Goal: Task Accomplishment & Management: Manage account settings

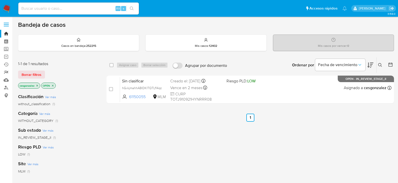
click at [6, 74] on link "Reportes" at bounding box center [30, 72] width 60 height 8
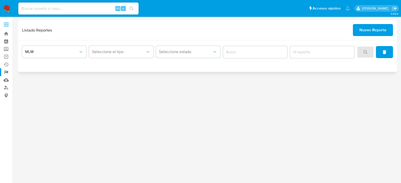
click at [368, 35] on span "Nuevo Reporte" at bounding box center [373, 30] width 27 height 11
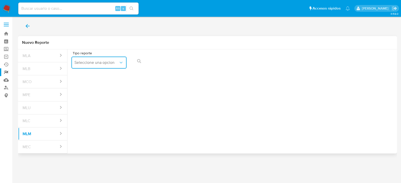
click at [111, 61] on span "Seleccione una opcion" at bounding box center [96, 62] width 44 height 5
click at [93, 76] on span "IFPE 24 HORAS" at bounding box center [88, 76] width 28 height 5
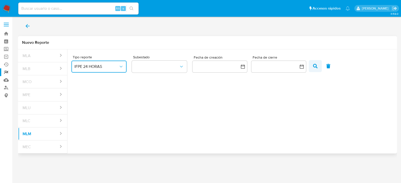
click at [314, 68] on icon "button" at bounding box center [315, 66] width 5 height 5
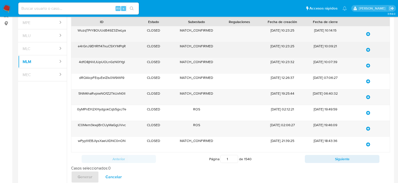
scroll to position [75, 0]
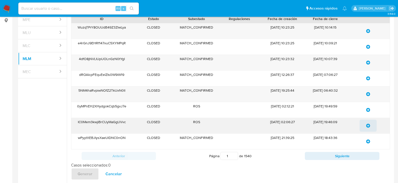
click at [368, 127] on icon "update-list" at bounding box center [368, 126] width 4 height 4
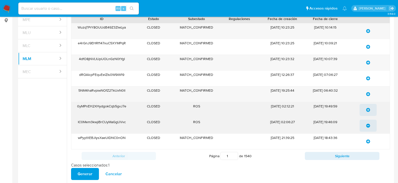
click at [367, 112] on icon "update-list" at bounding box center [368, 110] width 4 height 4
click at [93, 175] on button "Generar" at bounding box center [85, 174] width 28 height 12
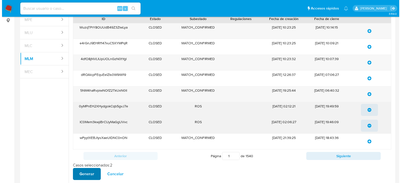
scroll to position [0, 0]
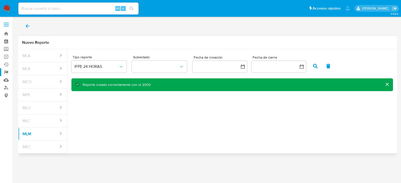
click at [26, 29] on icon "back" at bounding box center [28, 26] width 6 height 6
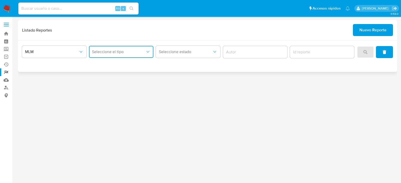
click at [139, 54] on button "Seleccione el tipo" at bounding box center [121, 52] width 64 height 12
click at [119, 64] on span "IFPE 24 HORAS" at bounding box center [106, 65] width 28 height 5
click at [365, 52] on icon "search" at bounding box center [366, 52] width 4 height 4
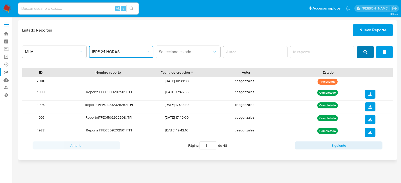
click at [362, 49] on button "search" at bounding box center [365, 52] width 17 height 12
click at [362, 51] on button "search" at bounding box center [365, 52] width 17 height 12
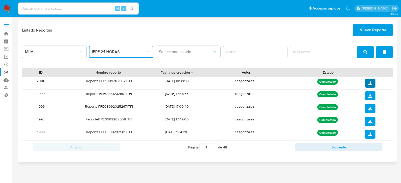
click at [370, 83] on icon "download" at bounding box center [371, 84] width 4 height 4
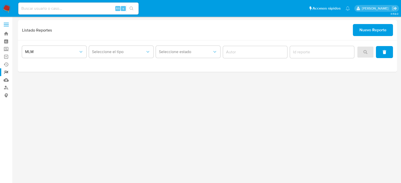
click at [9, 10] on img at bounding box center [7, 8] width 9 height 9
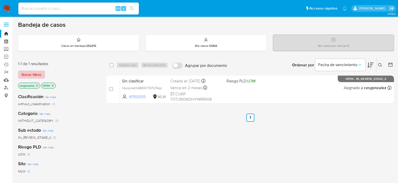
click at [37, 77] on span "Borrar filtros" at bounding box center [32, 74] width 20 height 7
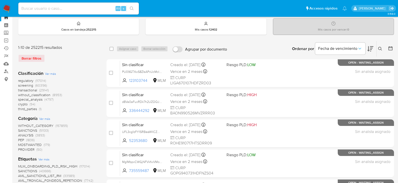
scroll to position [25, 0]
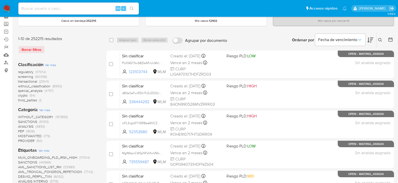
click at [28, 75] on span "screening" at bounding box center [25, 76] width 15 height 5
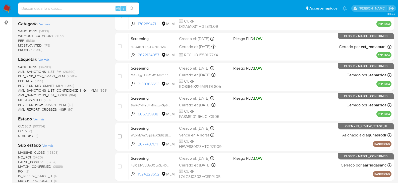
scroll to position [75, 0]
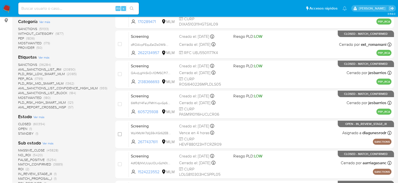
click at [26, 129] on span "OPEN" at bounding box center [22, 128] width 9 height 5
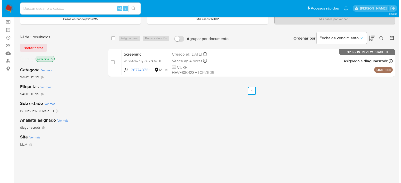
scroll to position [25, 0]
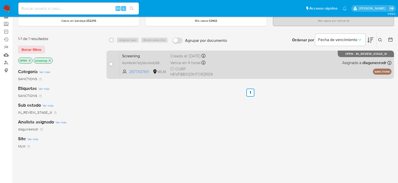
drag, startPoint x: 111, startPoint y: 64, endPoint x: 115, endPoint y: 61, distance: 5.3
click at [111, 64] on input "checkbox" at bounding box center [111, 64] width 4 height 4
checkbox input "true"
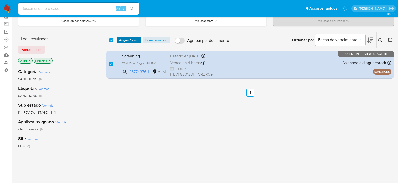
click at [124, 40] on span "Asignar 1 caso" at bounding box center [128, 40] width 19 height 5
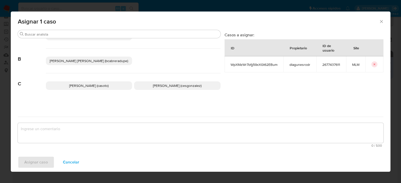
click at [153, 85] on span "Cesar Gonzalez (cesgonzalez)" at bounding box center [177, 85] width 49 height 5
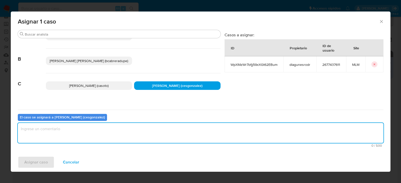
click at [71, 136] on textarea "assign-modal" at bounding box center [201, 133] width 366 height 20
click at [41, 161] on span "Asignar caso" at bounding box center [36, 162] width 24 height 11
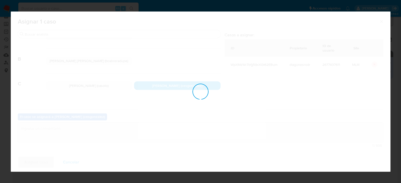
checkbox input "false"
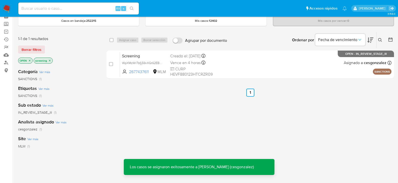
click at [31, 49] on span "Borrar filtros" at bounding box center [32, 49] width 20 height 7
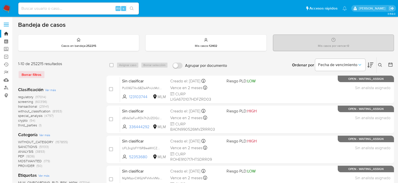
click at [28, 101] on span "screening" at bounding box center [25, 101] width 15 height 5
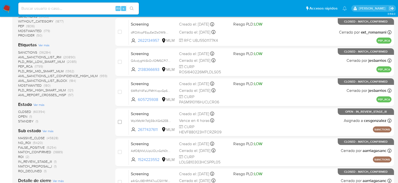
scroll to position [125, 0]
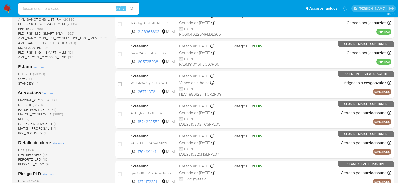
click at [31, 84] on span "STANDBY" at bounding box center [26, 83] width 16 height 5
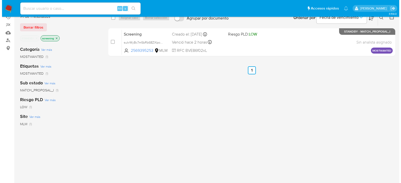
scroll to position [47, 0]
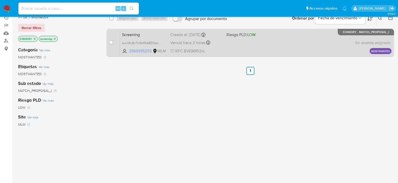
click at [113, 44] on div "case-item-checkbox No es posible asignar el caso" at bounding box center [114, 42] width 11 height 25
click at [111, 43] on input "checkbox" at bounding box center [111, 42] width 4 height 4
checkbox input "true"
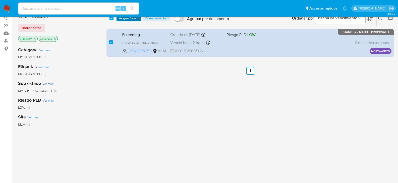
click at [127, 18] on span "Asignar 1 caso" at bounding box center [128, 18] width 19 height 5
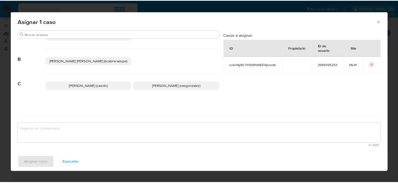
scroll to position [25, 0]
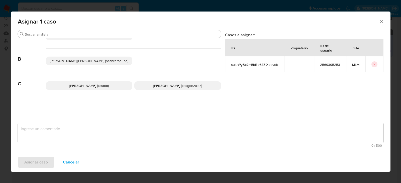
click at [154, 87] on span "Cesar Gonzalez (cesgonzalez)" at bounding box center [177, 85] width 49 height 5
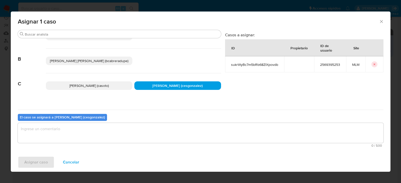
click at [93, 132] on textarea "assign-modal" at bounding box center [201, 133] width 366 height 20
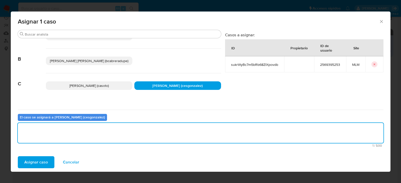
click at [38, 162] on span "Asignar caso" at bounding box center [36, 162] width 24 height 11
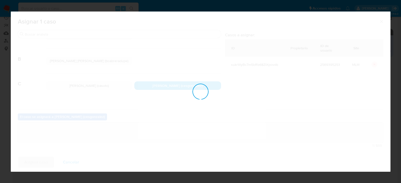
checkbox input "false"
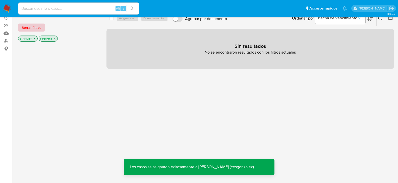
click at [30, 29] on span "Borrar filtros" at bounding box center [32, 27] width 20 height 7
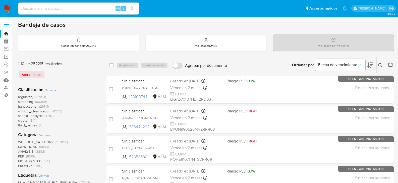
click at [7, 9] on img at bounding box center [7, 8] width 9 height 9
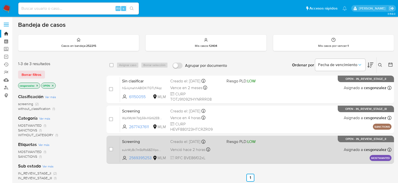
click at [242, 150] on div "Screening sukrWyBc7m5bRb68ZlXpovdb 2569395253 MLM Riesgo PLD: LOW Creado el: 09…" at bounding box center [255, 149] width 271 height 25
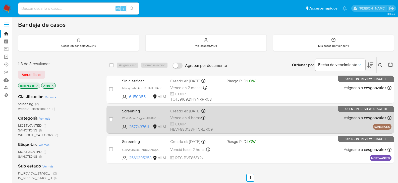
click at [216, 120] on div "Vence en 4 horas Vence el 10/09/2025 14:42:16" at bounding box center [196, 118] width 52 height 7
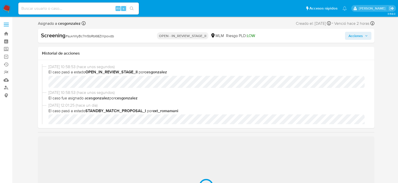
scroll to position [25, 0]
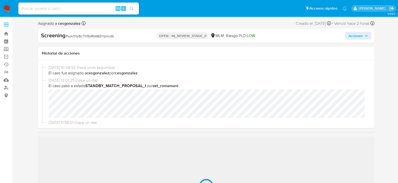
select select "10"
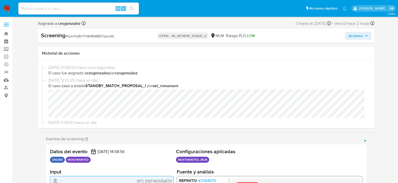
click at [362, 35] on span "Acciones" at bounding box center [357, 35] width 19 height 7
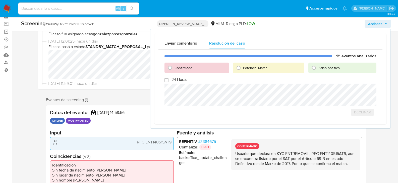
click at [206, 144] on p "HIGH" at bounding box center [205, 147] width 12 height 6
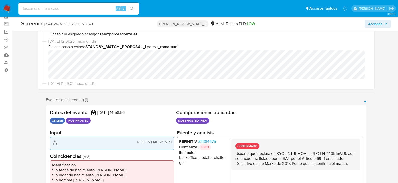
click at [206, 142] on span "# 3384675" at bounding box center [207, 141] width 18 height 5
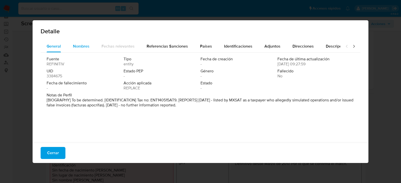
click at [84, 45] on span "Nombres" at bounding box center [81, 46] width 17 height 6
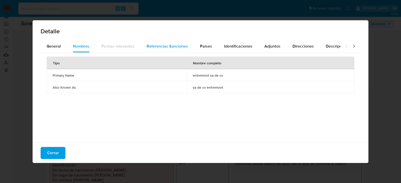
click at [151, 44] on span "Referencias Sanciones" at bounding box center [167, 46] width 41 height 6
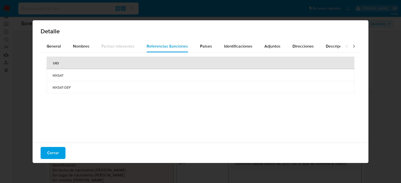
drag, startPoint x: 394, startPoint y: 46, endPoint x: 386, endPoint y: 51, distance: 9.3
click at [394, 46] on div "Detalle General Nombres Fechas relevantes Referencias Sanciones Países Identifi…" at bounding box center [200, 91] width 401 height 183
click at [53, 154] on span "Cerrar" at bounding box center [53, 153] width 12 height 11
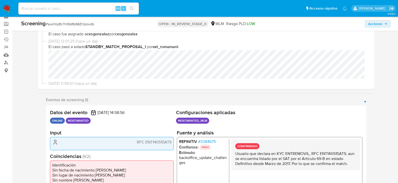
click at [381, 28] on span "Acciones" at bounding box center [375, 24] width 14 height 8
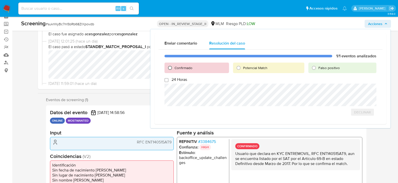
click at [168, 68] on input "Confirmado" at bounding box center [170, 68] width 8 height 8
radio input "true"
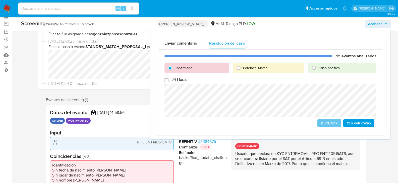
click at [360, 123] on span "Cerrar Caso" at bounding box center [358, 123] width 24 height 7
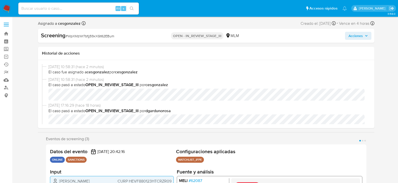
scroll to position [212, 0]
select select "10"
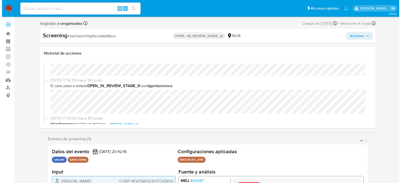
scroll to position [0, 0]
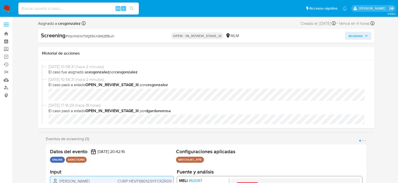
click at [361, 34] on span "Acciones" at bounding box center [355, 36] width 14 height 8
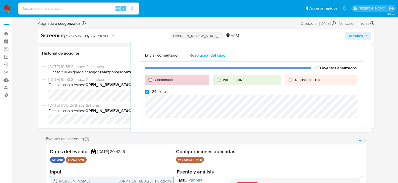
click at [149, 80] on input "Confirmado" at bounding box center [150, 80] width 8 height 8
radio input "true"
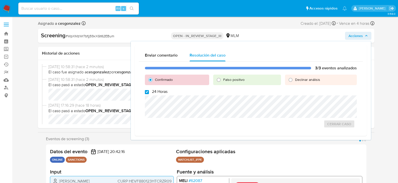
click at [147, 93] on input "24 Horas" at bounding box center [147, 92] width 4 height 4
checkbox input "false"
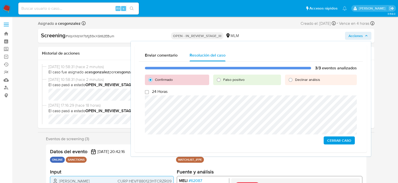
click at [338, 142] on span "Cerrar Caso" at bounding box center [339, 140] width 24 height 7
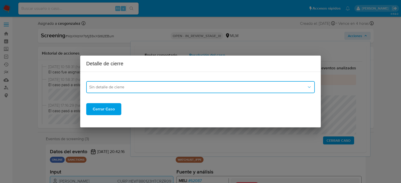
click at [175, 91] on button "Sin detalle de cierre" at bounding box center [200, 87] width 229 height 12
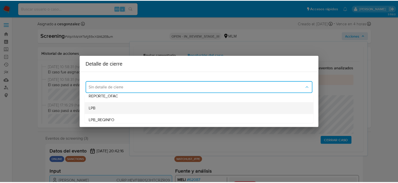
scroll to position [25, 0]
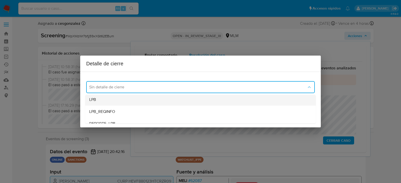
click at [138, 102] on div "LPB" at bounding box center [200, 100] width 223 height 12
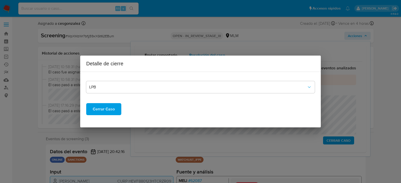
click at [108, 109] on span "Cerrar Caso" at bounding box center [104, 109] width 22 height 11
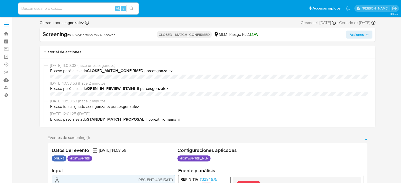
select select "10"
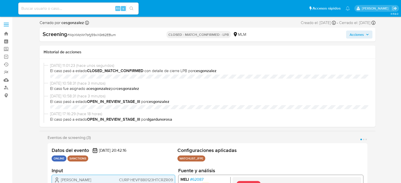
select select "10"
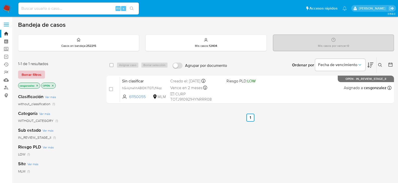
click at [35, 77] on span "Borrar filtros" at bounding box center [32, 74] width 20 height 7
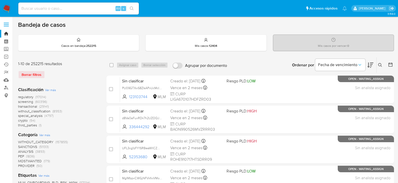
click at [31, 101] on span "screening" at bounding box center [25, 101] width 15 height 5
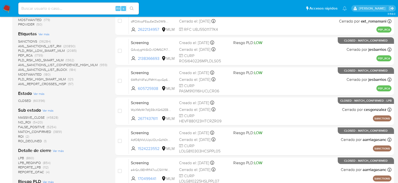
scroll to position [100, 0]
